Goal: Task Accomplishment & Management: Manage account settings

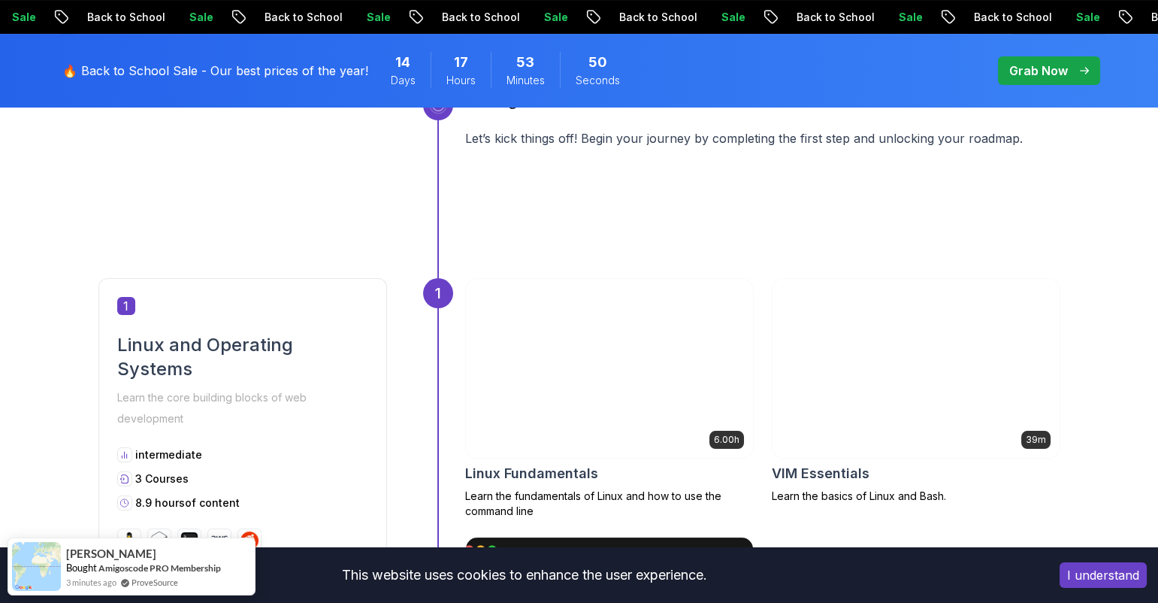
scroll to position [594, 0]
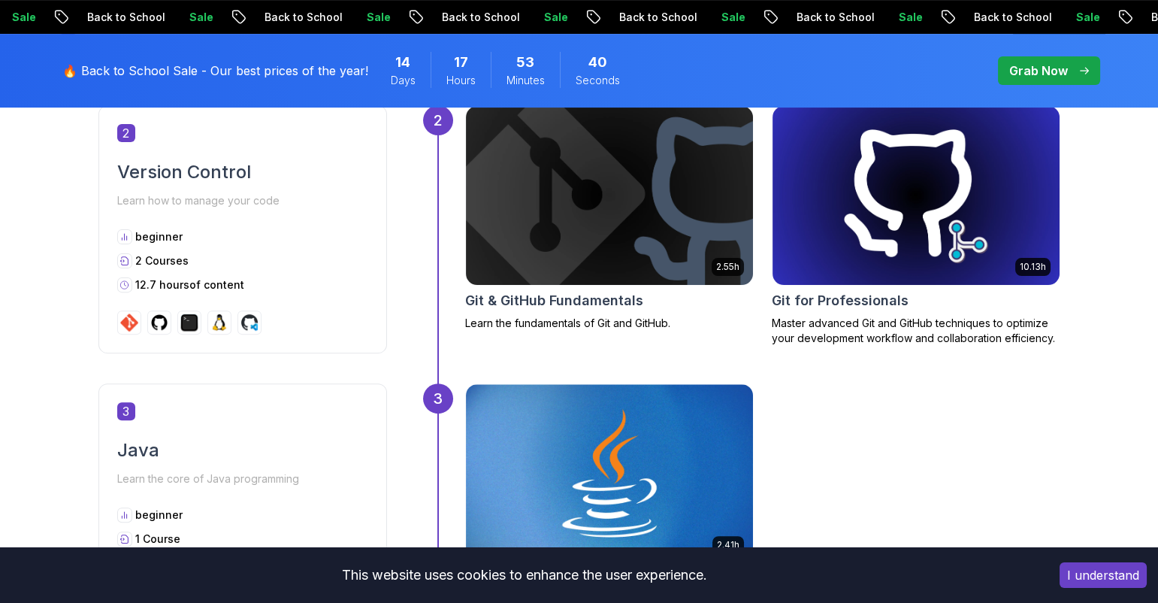
scroll to position [1308, 0]
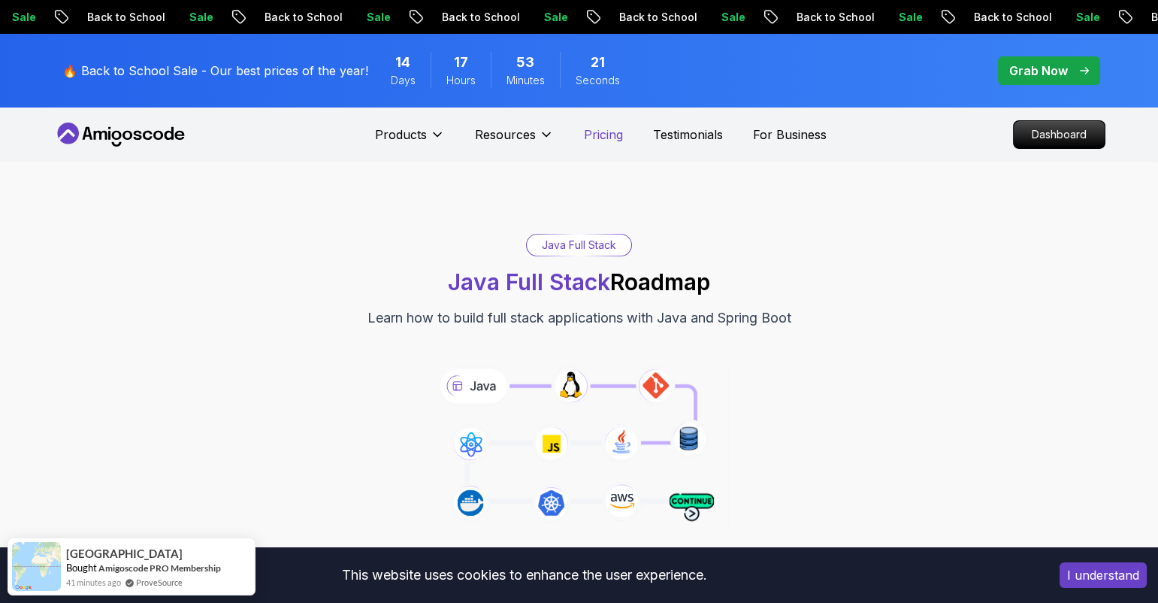
click at [602, 138] on p "Pricing" at bounding box center [603, 135] width 39 height 18
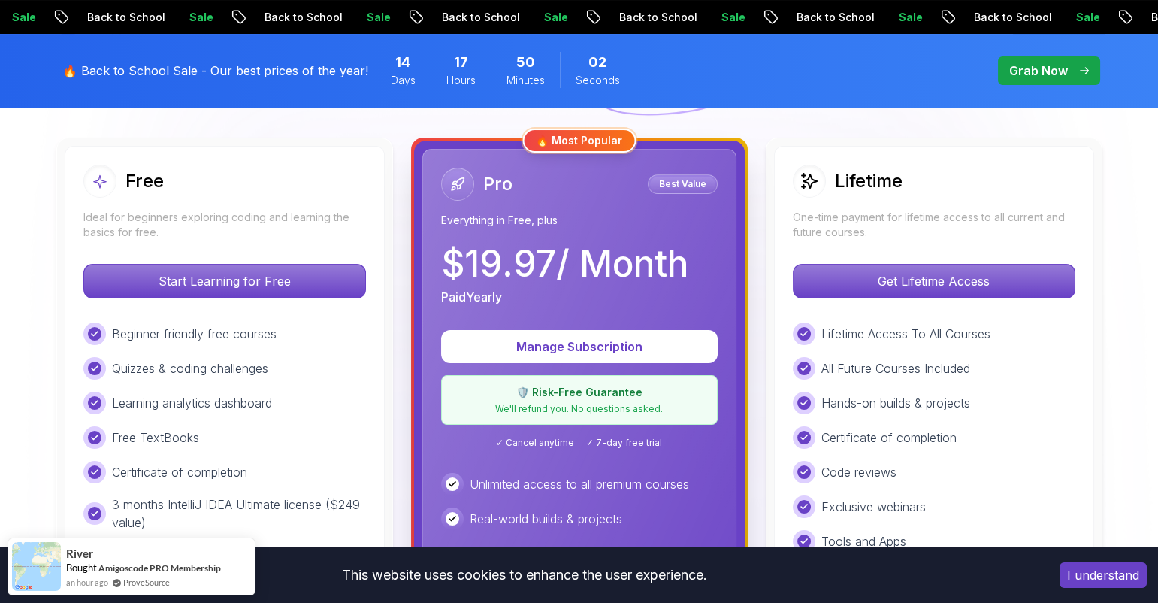
scroll to position [413, 0]
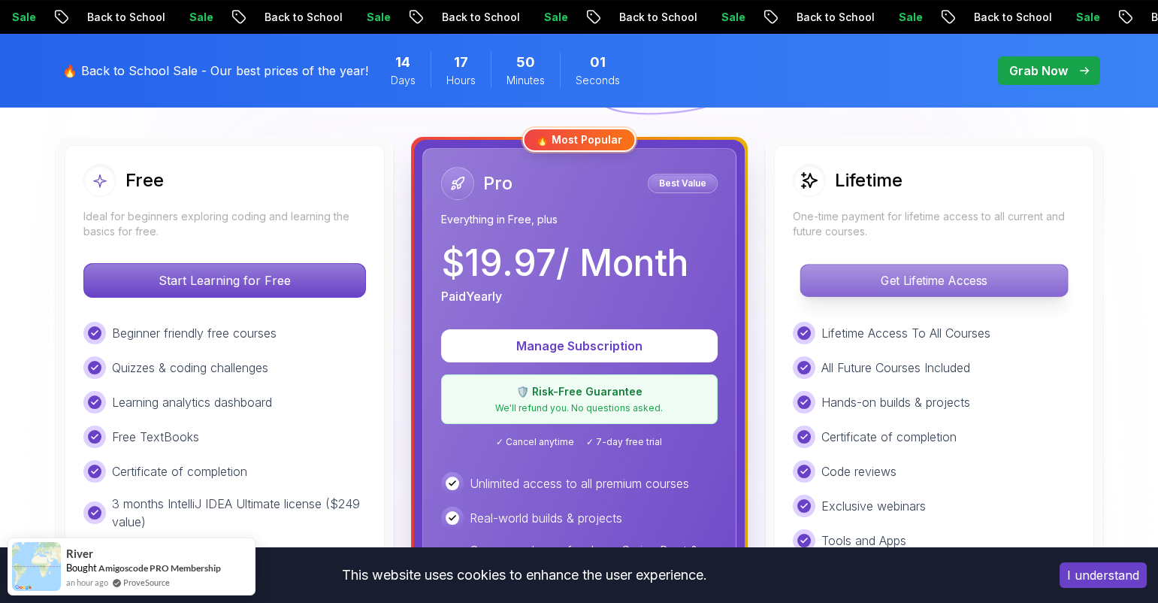
click at [980, 276] on p "Get Lifetime Access" at bounding box center [933, 281] width 267 height 32
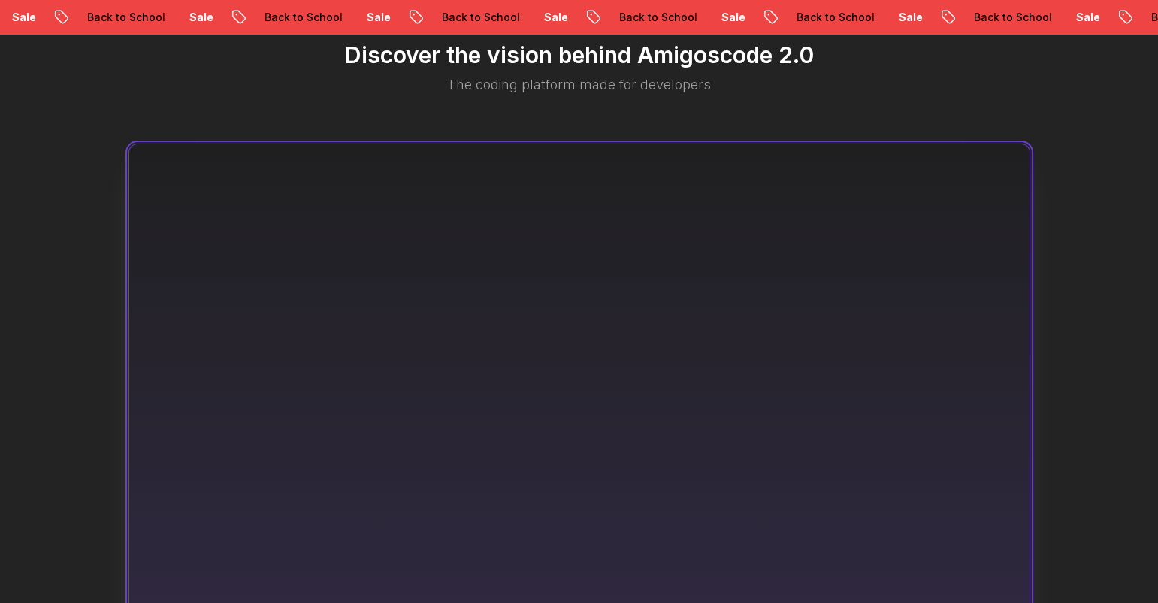
scroll to position [854, 0]
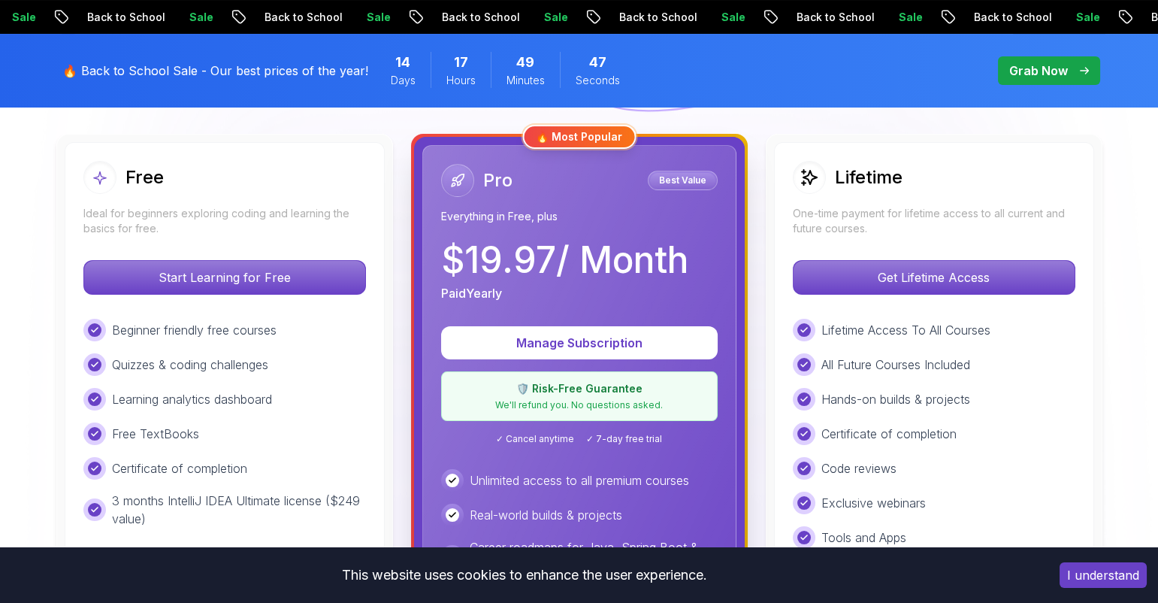
scroll to position [413, 0]
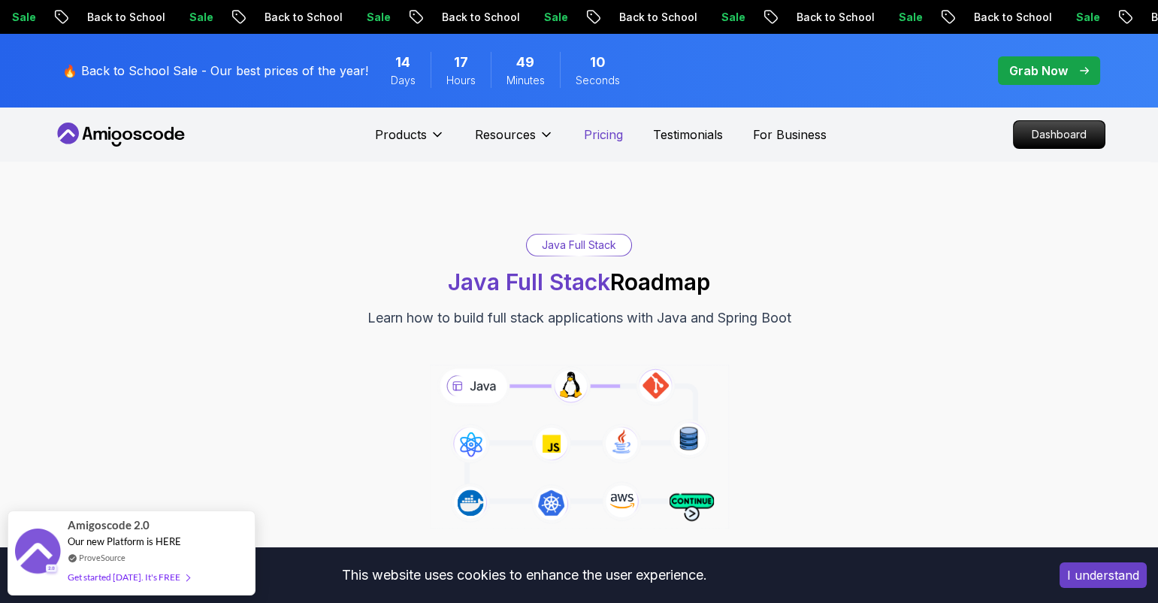
click at [607, 130] on p "Pricing" at bounding box center [603, 135] width 39 height 18
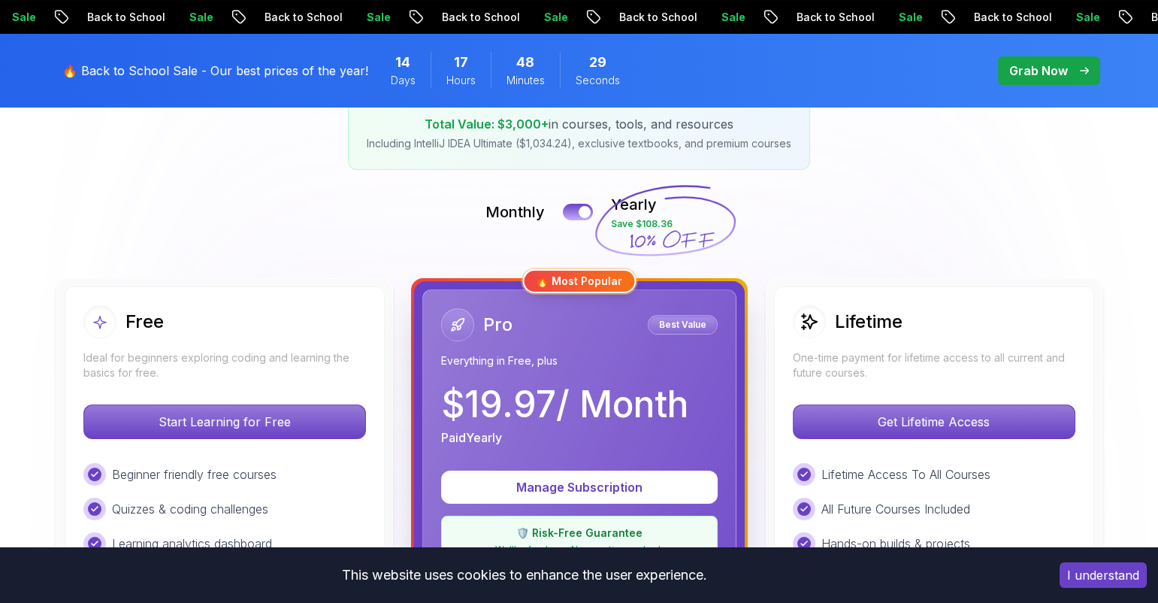
scroll to position [270, 0]
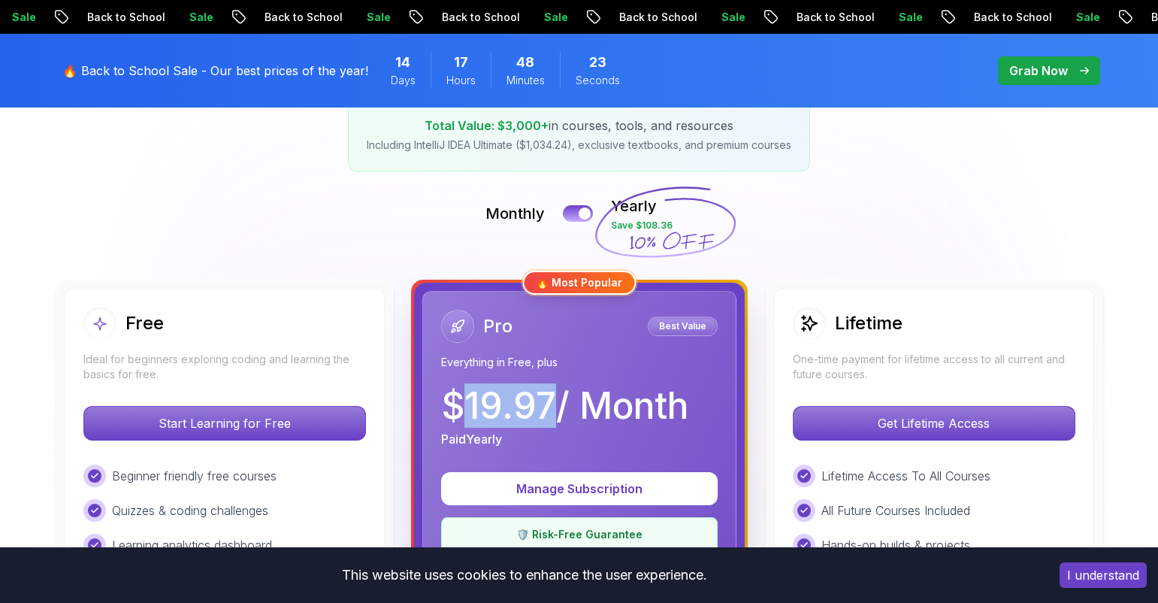
drag, startPoint x: 470, startPoint y: 398, endPoint x: 552, endPoint y: 401, distance: 82.0
click at [552, 401] on p "$ 19.97 / Month" at bounding box center [564, 406] width 247 height 36
copy p "19.97"
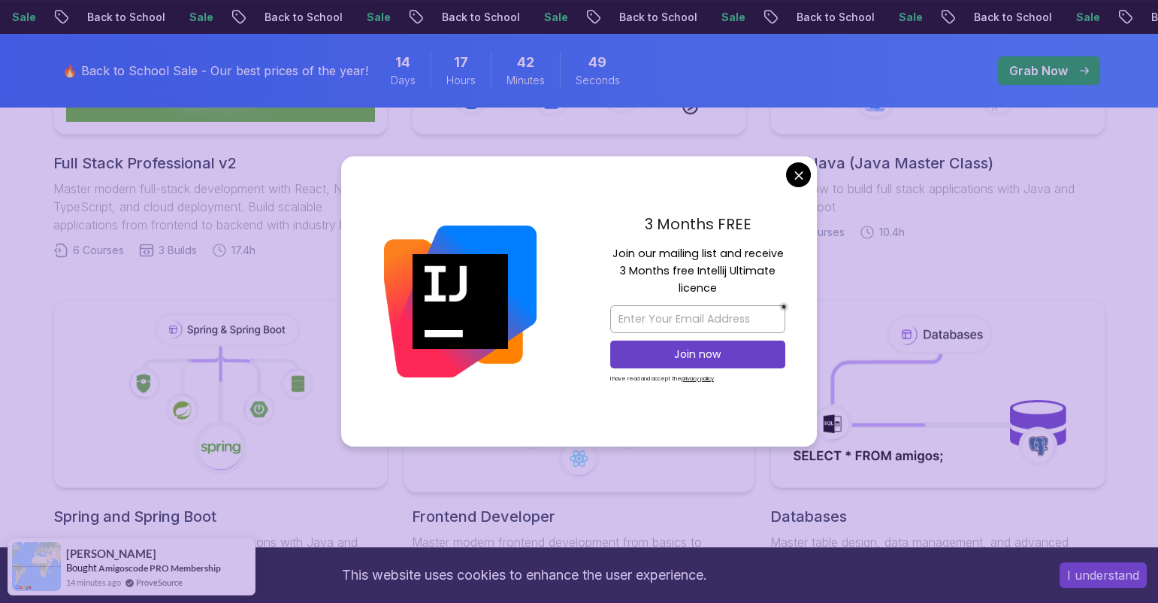
scroll to position [567, 0]
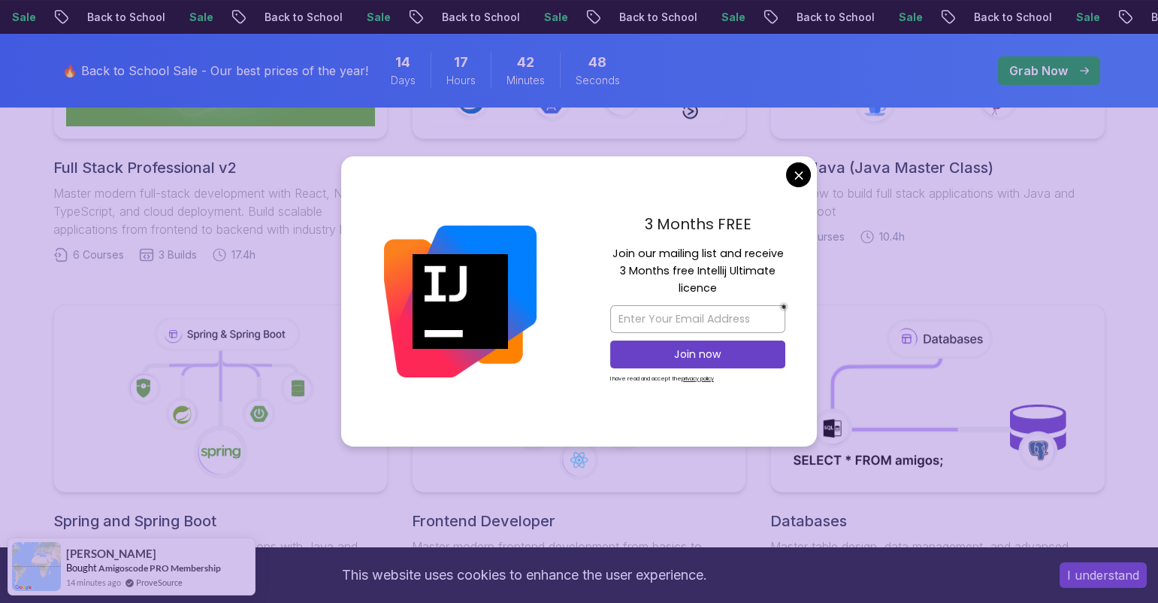
click at [801, 172] on body "Sale Back to School Sale Back to School Sale Back to School Sale Back to School…" at bounding box center [579, 603] width 1158 height 2340
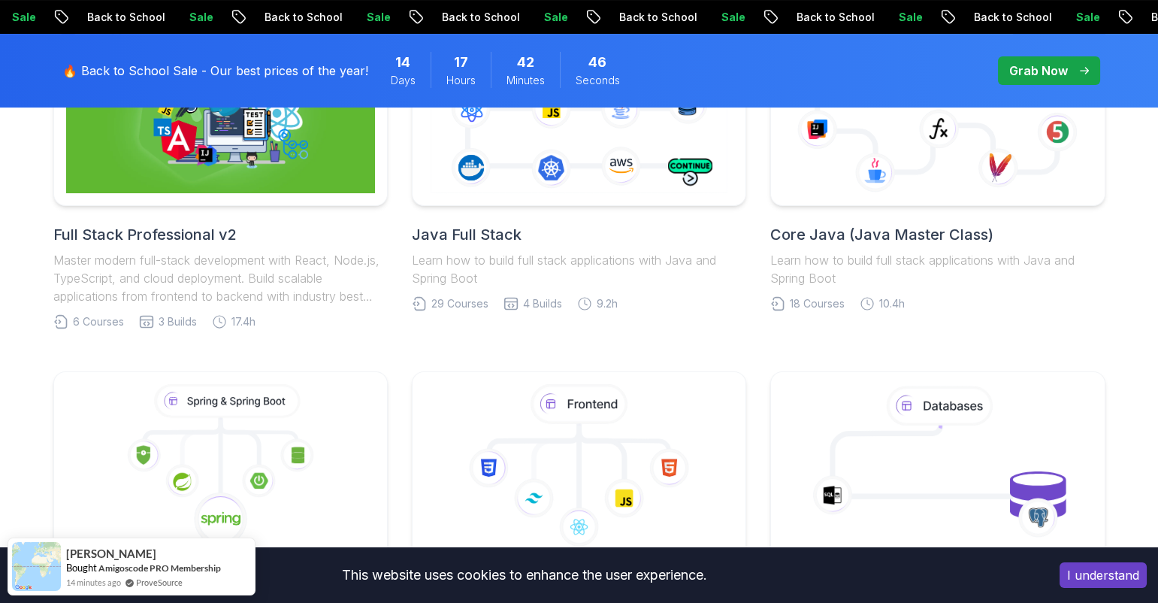
scroll to position [384, 0]
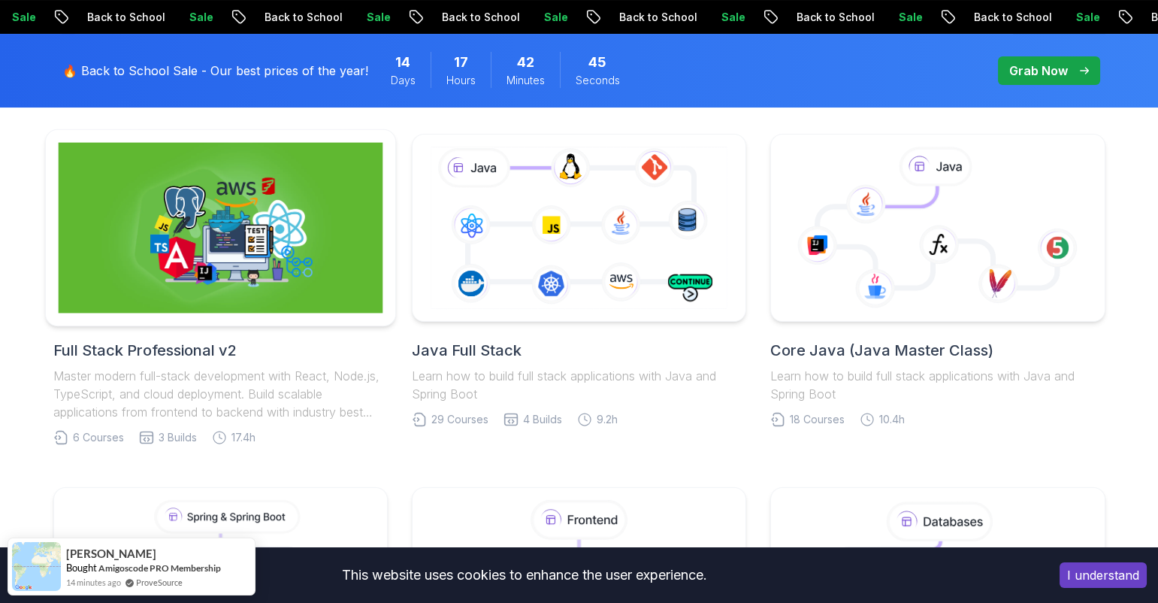
click at [233, 227] on img at bounding box center [220, 228] width 325 height 171
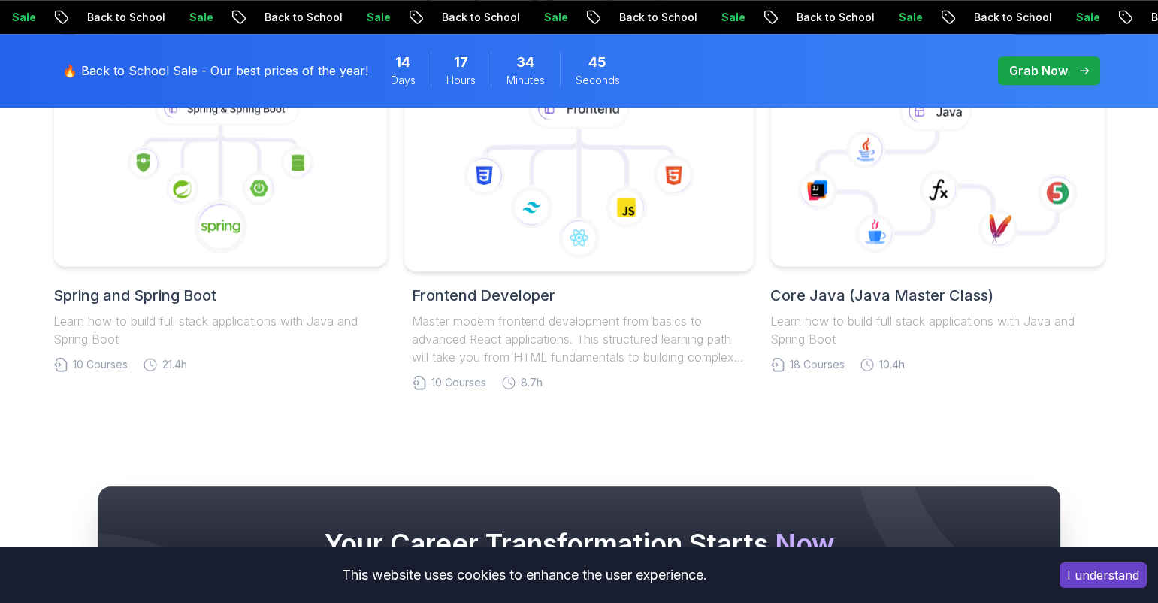
scroll to position [3279, 0]
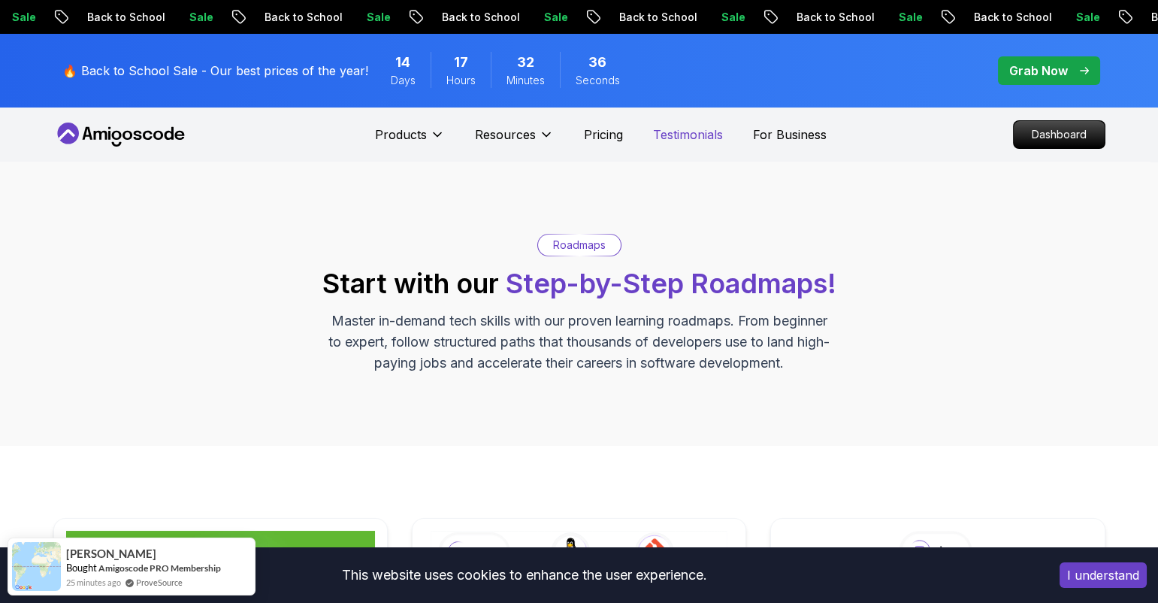
click at [679, 138] on p "Testimonials" at bounding box center [688, 135] width 70 height 18
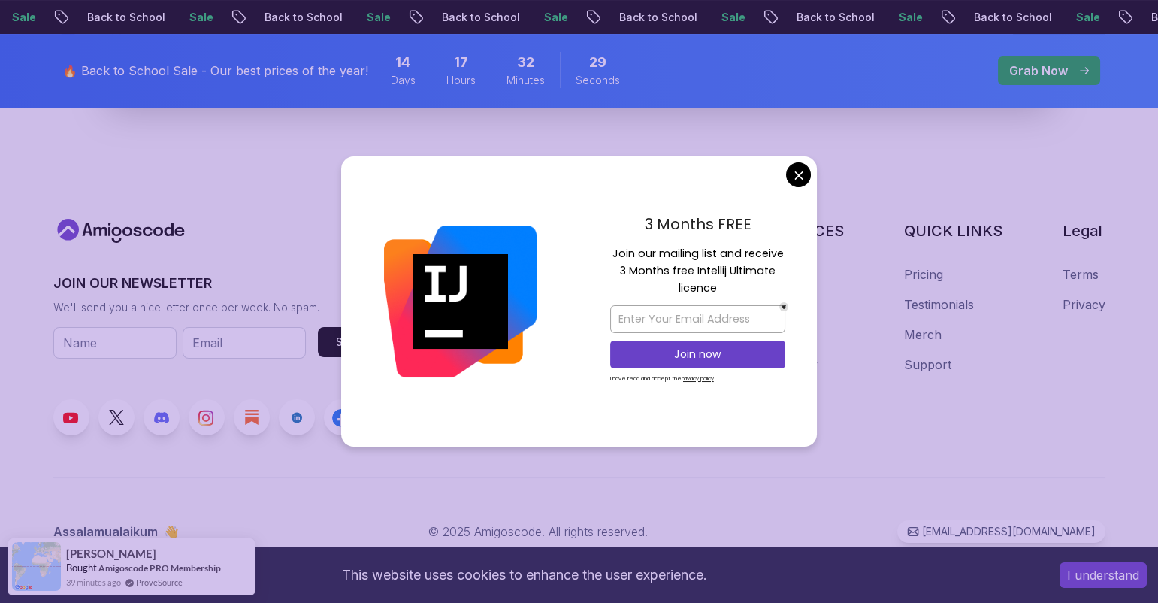
scroll to position [1699, 0]
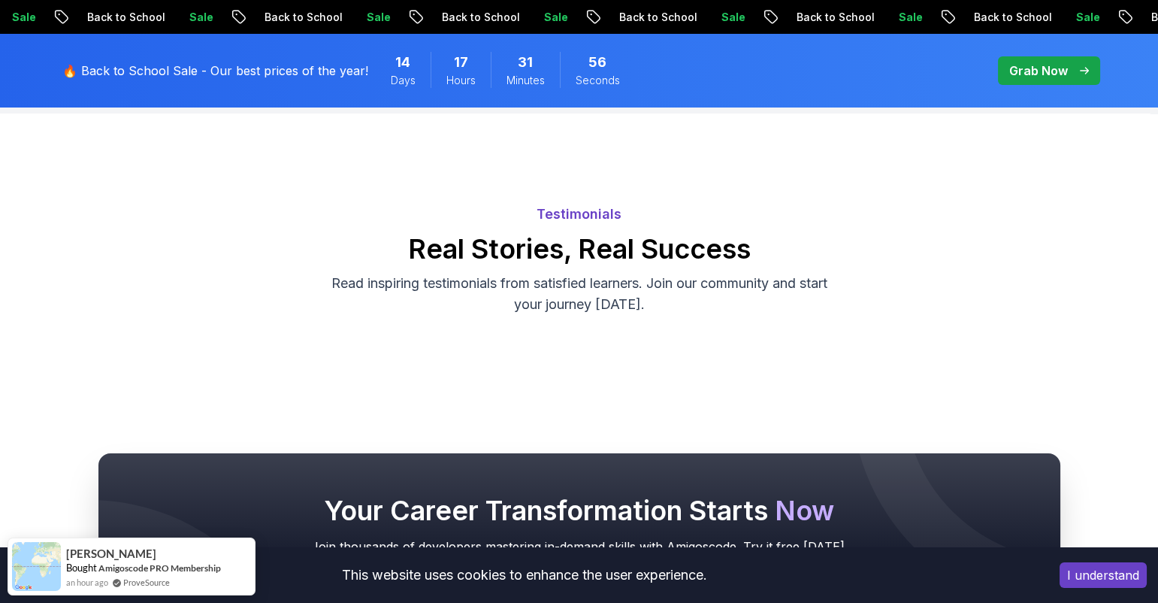
scroll to position [0, 0]
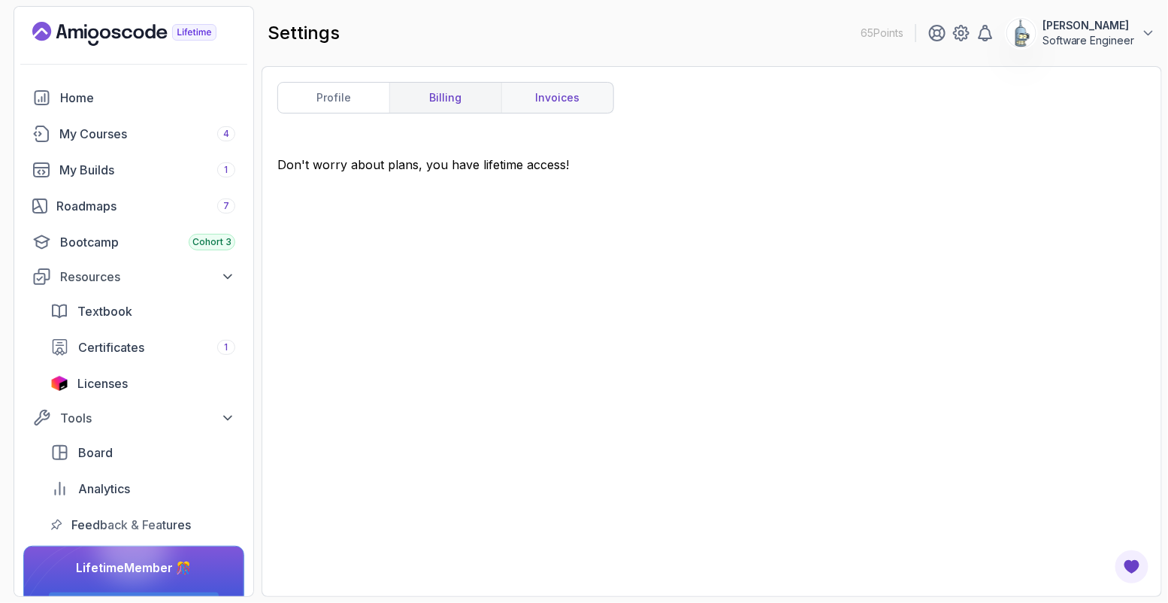
click at [561, 95] on link "invoices" at bounding box center [557, 98] width 112 height 30
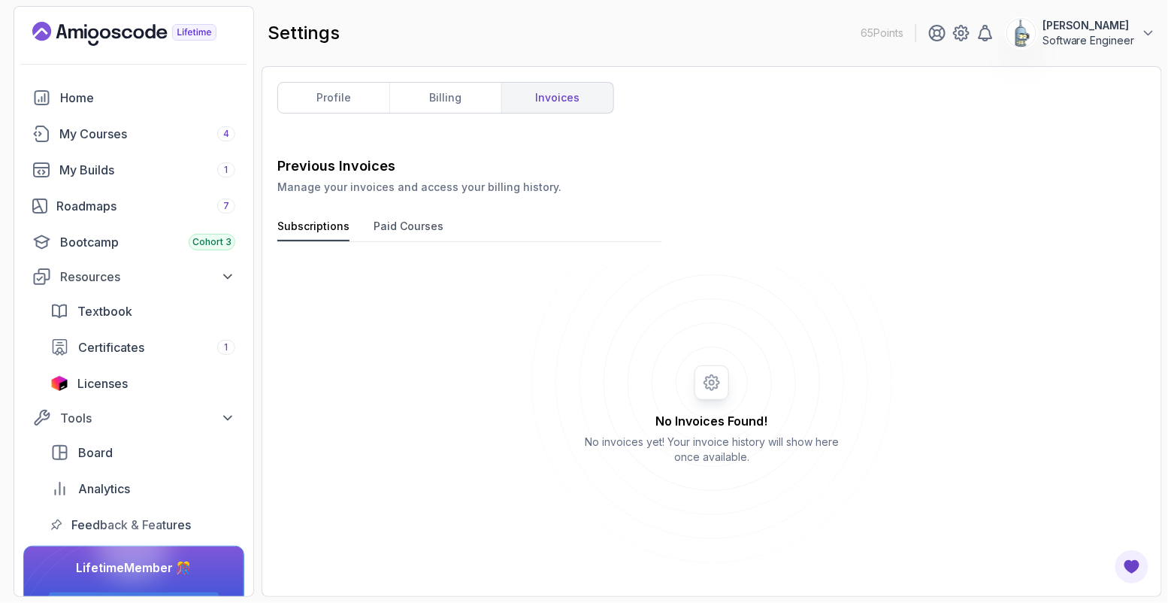
click at [423, 226] on button "Paid Courses" at bounding box center [409, 230] width 70 height 23
click at [349, 86] on link "profile" at bounding box center [333, 98] width 111 height 30
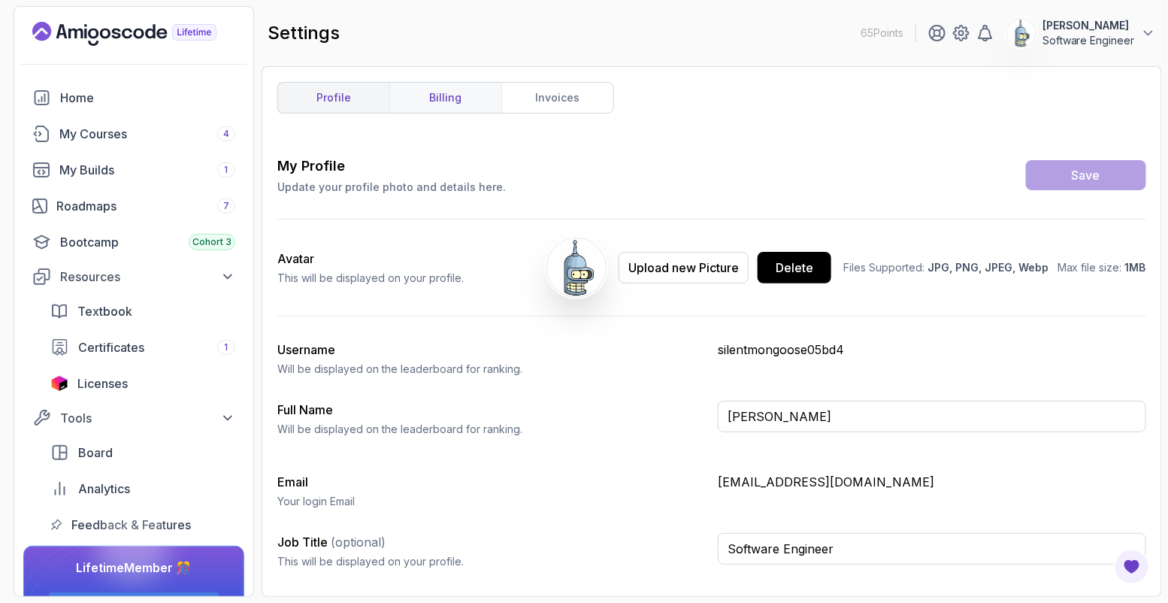
click at [461, 101] on link "billing" at bounding box center [445, 98] width 112 height 30
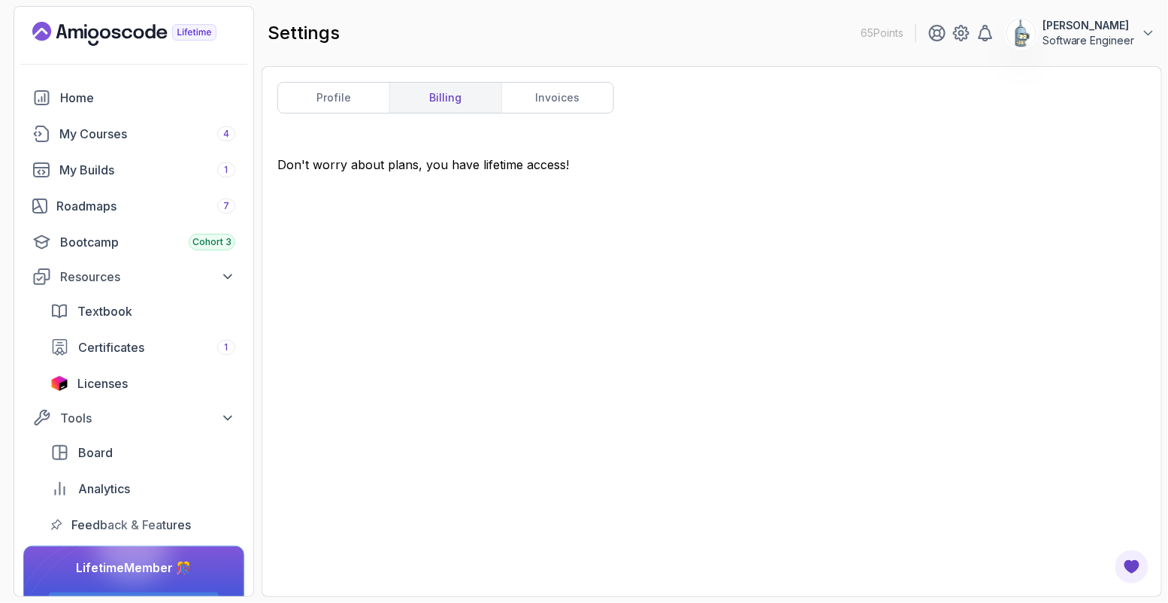
click at [432, 101] on link "billing" at bounding box center [445, 98] width 112 height 30
click at [557, 99] on link "invoices" at bounding box center [557, 98] width 112 height 30
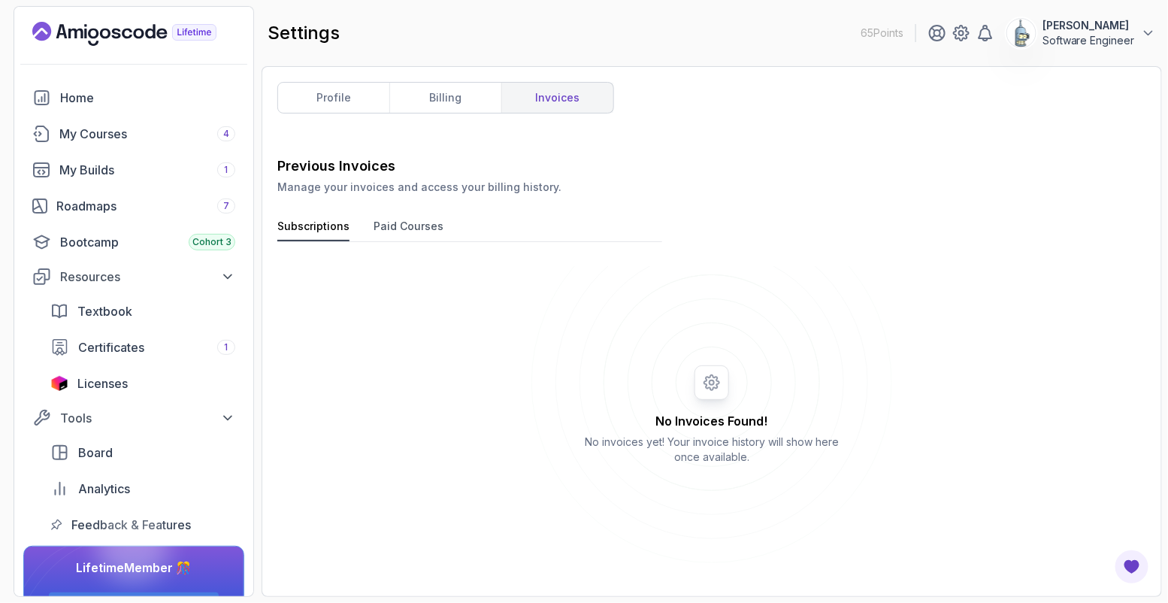
click at [412, 231] on button "Paid Courses" at bounding box center [409, 230] width 70 height 23
click at [1109, 31] on p "[PERSON_NAME]" at bounding box center [1088, 25] width 92 height 15
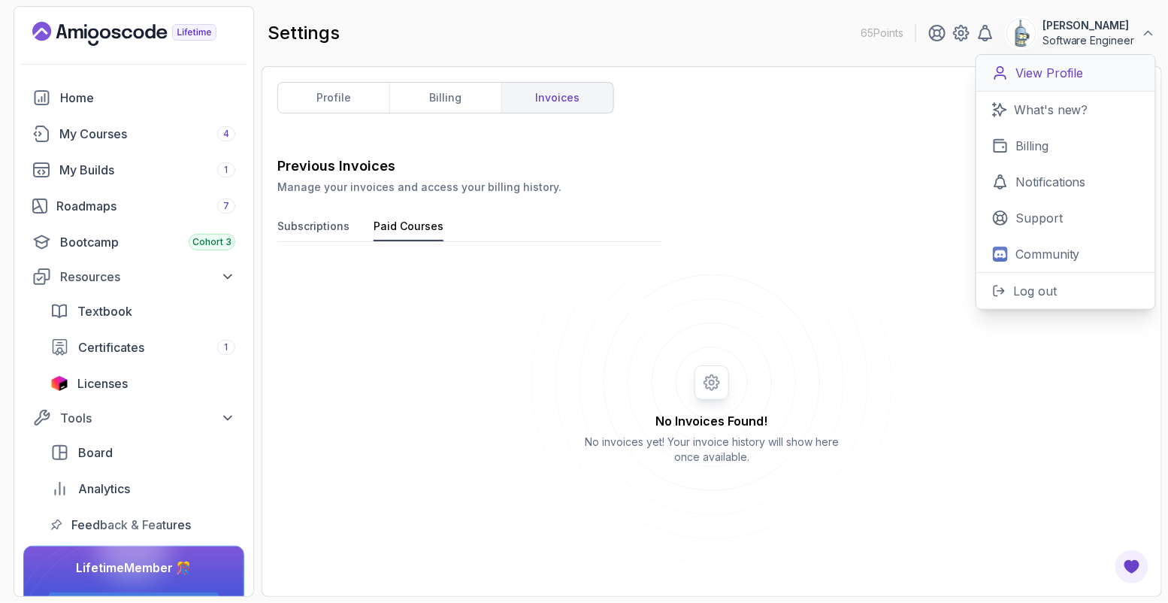
click at [1059, 80] on p "View Profile" at bounding box center [1049, 73] width 68 height 18
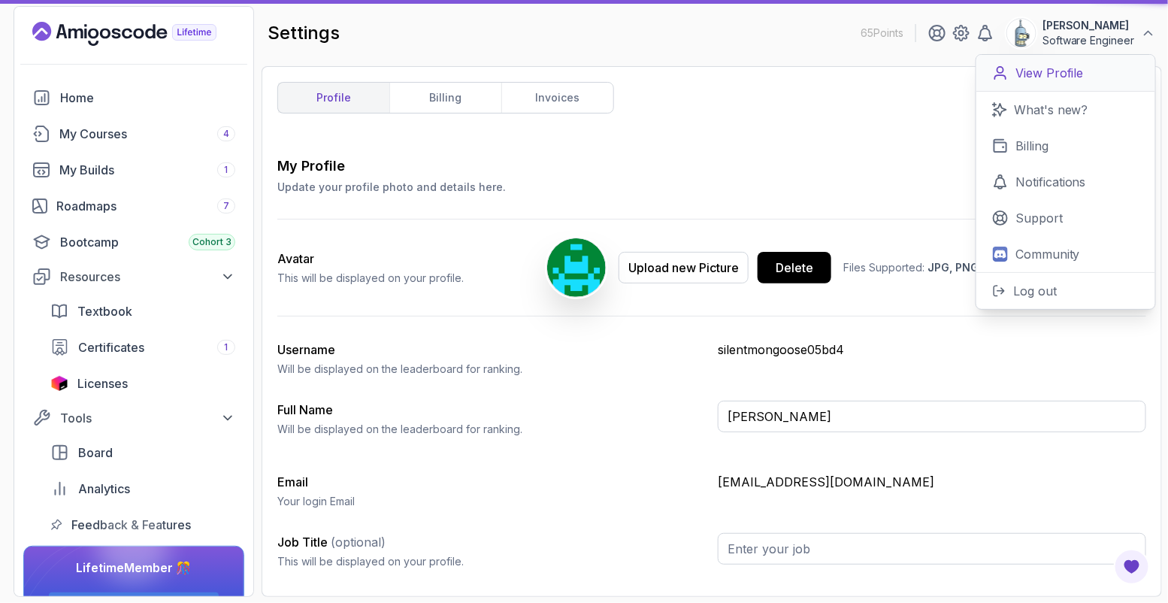
type input "Software Engineer"
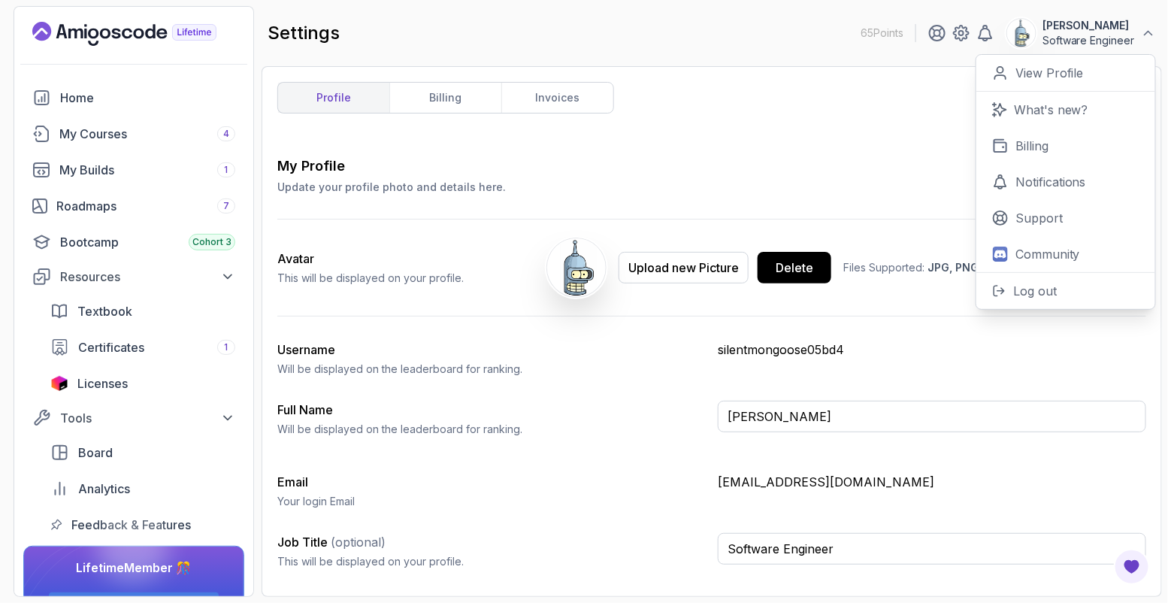
click at [906, 119] on div "profile billing invoices My Profile Update your profile photo and details here.…" at bounding box center [711, 331] width 869 height 499
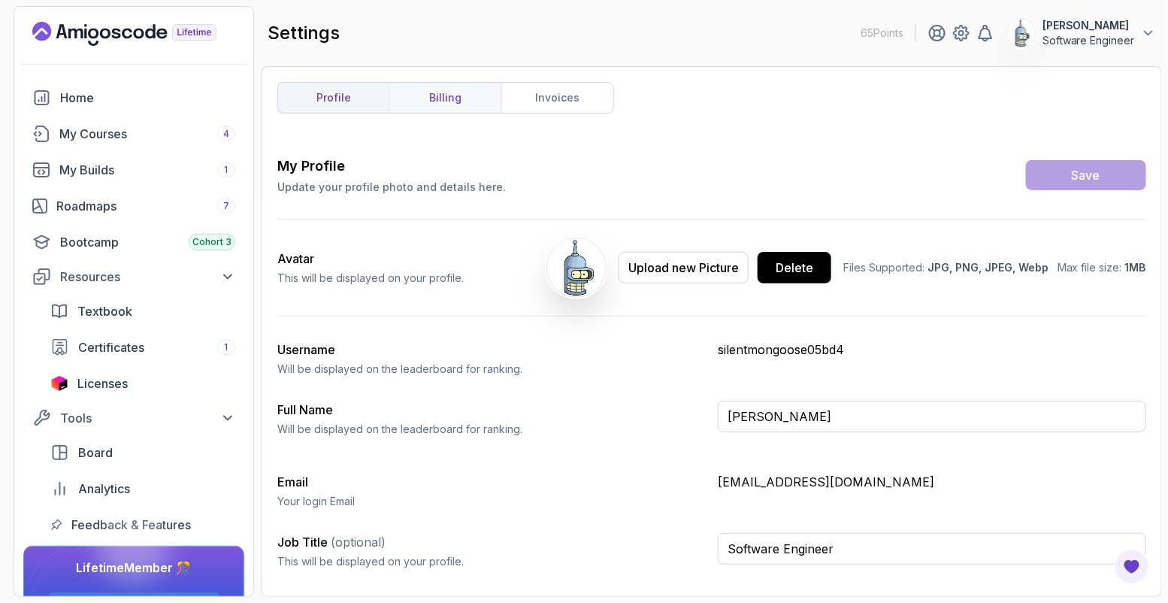
click at [454, 99] on link "billing" at bounding box center [445, 98] width 112 height 30
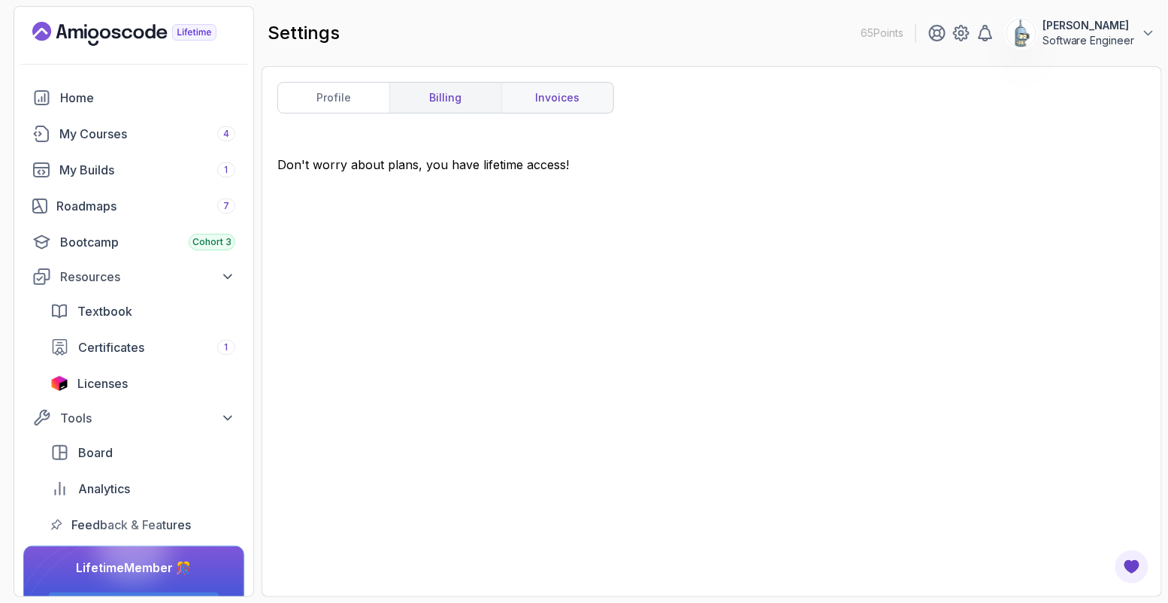
click at [540, 92] on link "invoices" at bounding box center [557, 98] width 112 height 30
